Goal: Navigation & Orientation: Find specific page/section

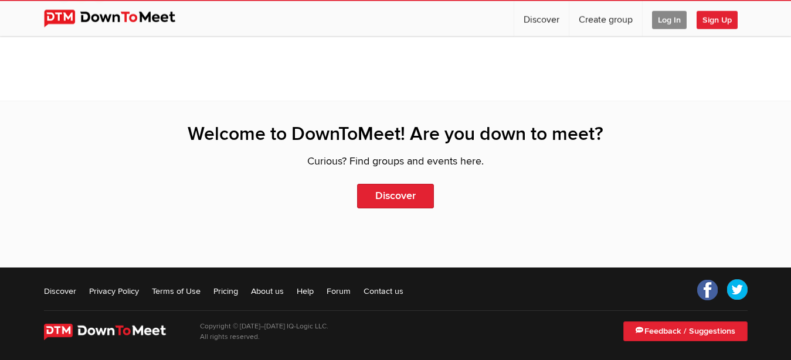
scroll to position [2547, 0]
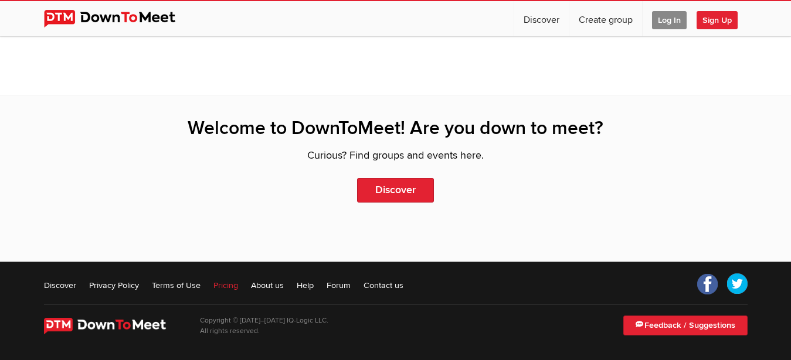
click at [230, 285] on link "Pricing" at bounding box center [225, 286] width 25 height 12
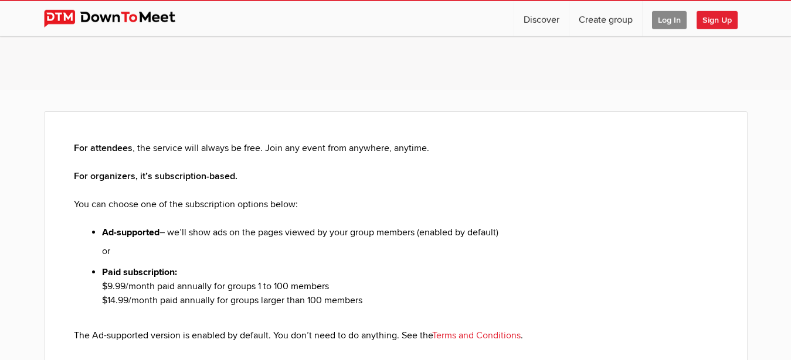
scroll to position [120, 0]
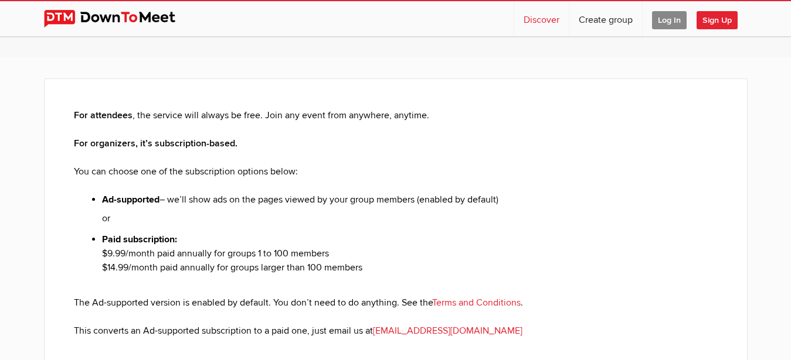
click at [533, 17] on link "Discover" at bounding box center [541, 18] width 55 height 35
select select "null"
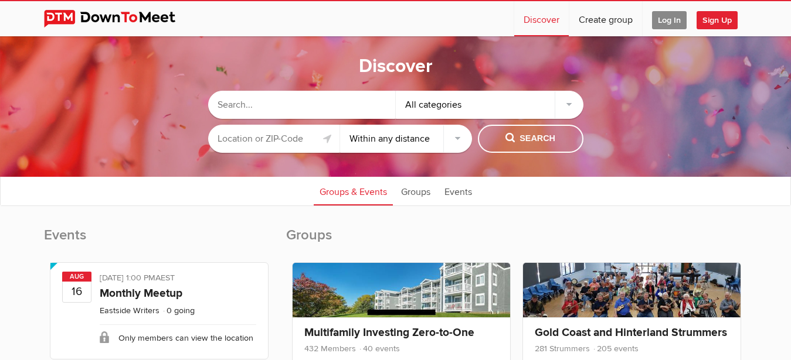
click at [269, 135] on input "text" at bounding box center [274, 139] width 132 height 28
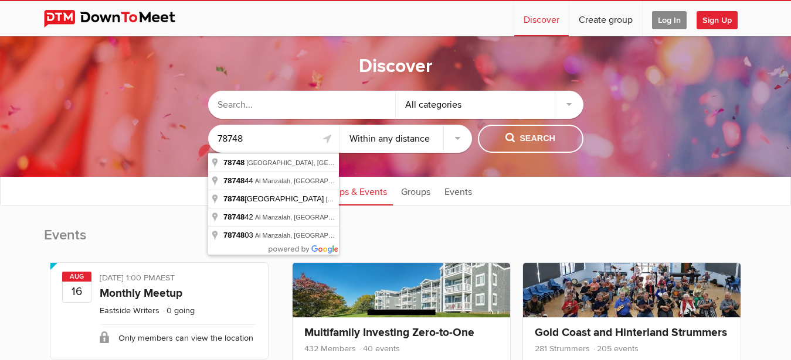
type input "78748"
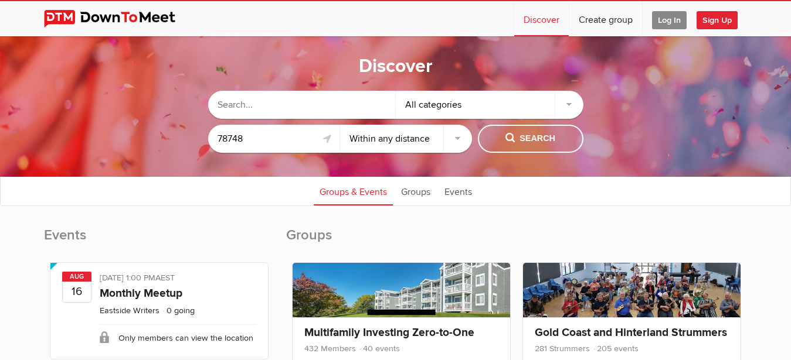
select select "50"
click option "Within 50 miles" at bounding box center [0, 0] width 0 height 0
click at [534, 137] on span "Search" at bounding box center [530, 138] width 50 height 13
click at [566, 104] on div "All categories" at bounding box center [490, 105] width 188 height 28
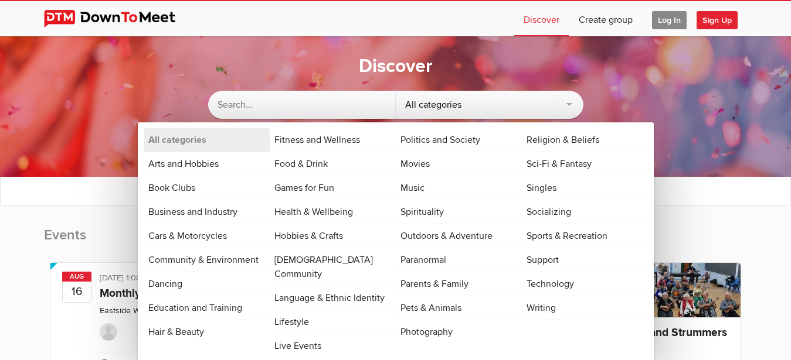
click at [567, 104] on div "All categories" at bounding box center [490, 105] width 188 height 28
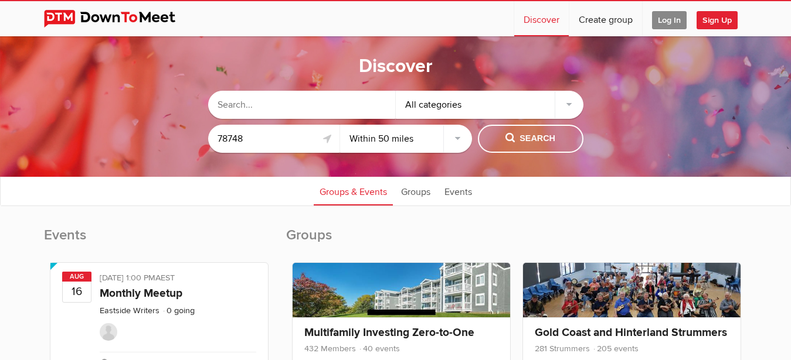
click at [342, 103] on input "text" at bounding box center [302, 105] width 188 height 28
click at [513, 135] on span "Search" at bounding box center [530, 138] width 50 height 13
click at [576, 103] on div "All categories" at bounding box center [490, 105] width 188 height 28
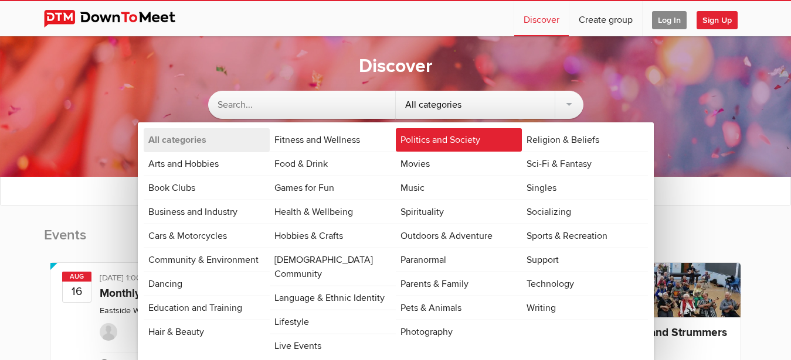
click at [468, 139] on link "Politics and Society" at bounding box center [459, 139] width 126 height 23
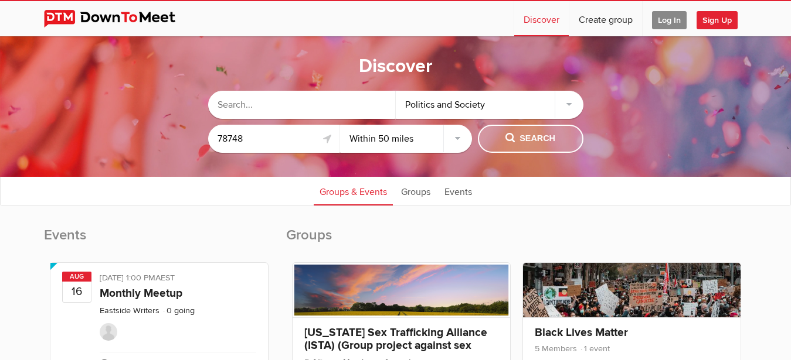
click at [532, 140] on span "Search" at bounding box center [530, 138] width 50 height 13
